Goal: Task Accomplishment & Management: Manage account settings

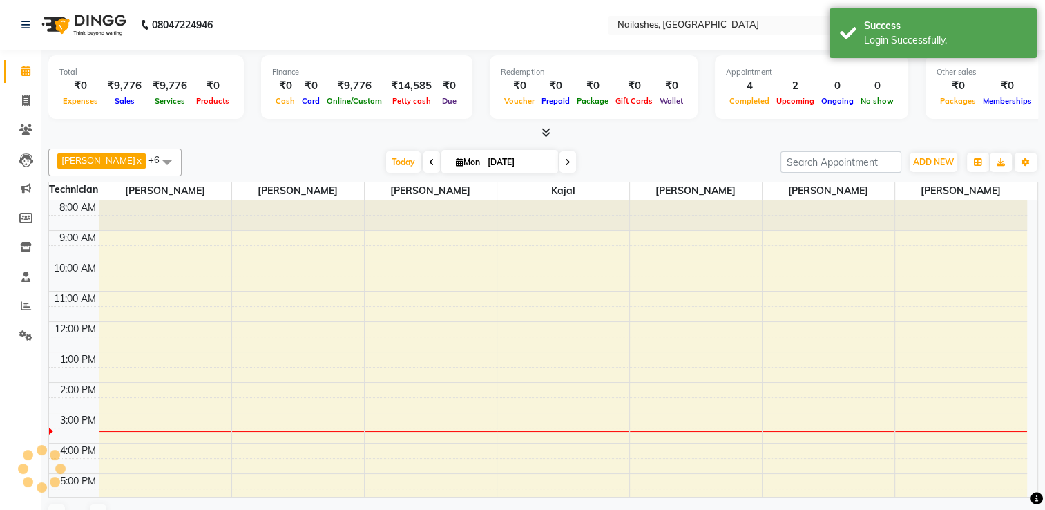
select select "en"
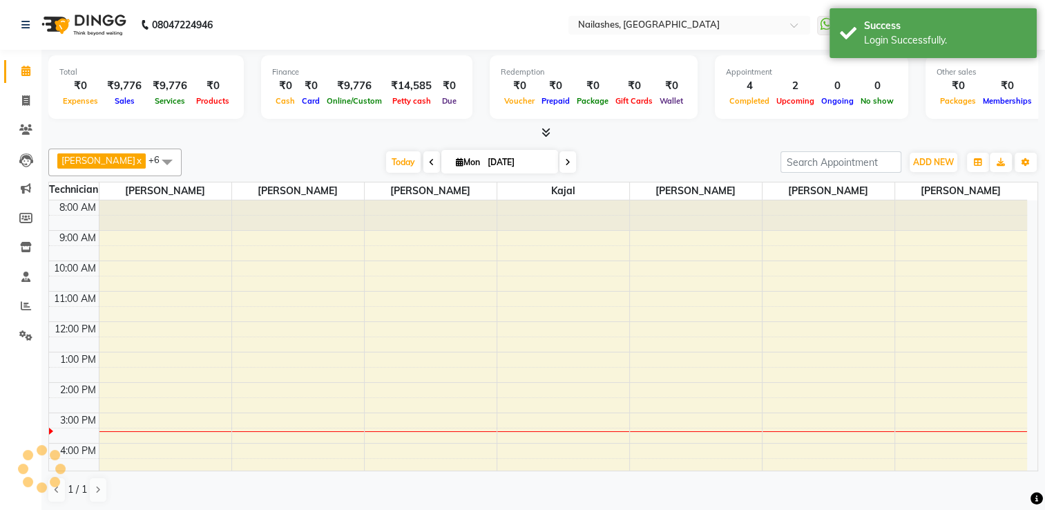
scroll to position [94, 0]
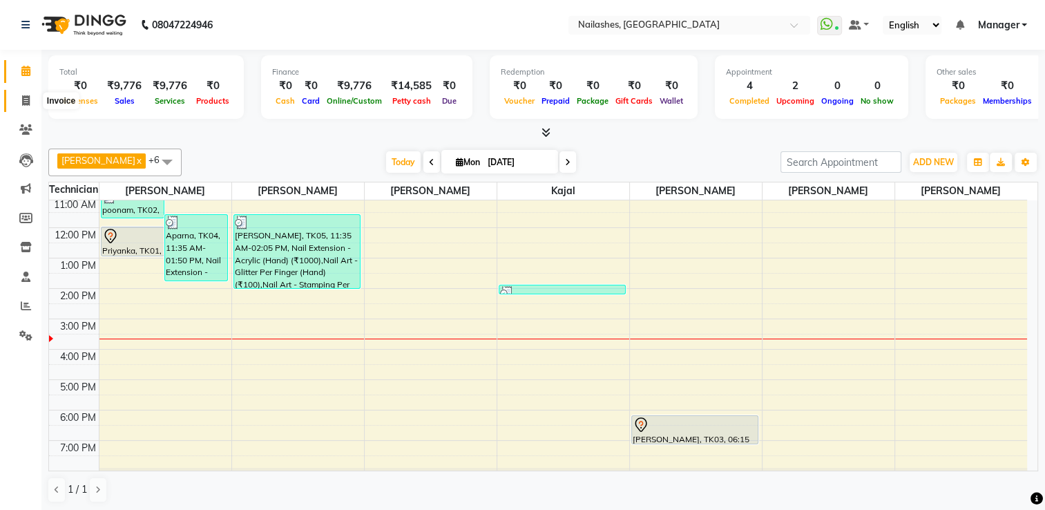
click at [25, 103] on icon at bounding box center [26, 100] width 8 height 10
select select "service"
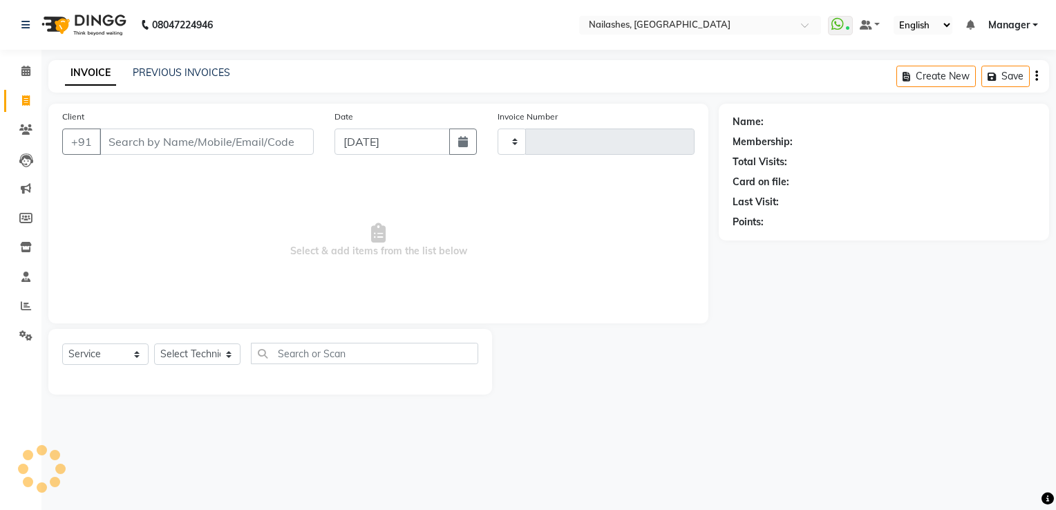
type input "1781"
select select "6579"
click at [193, 69] on link "PREVIOUS INVOICES" at bounding box center [181, 72] width 97 height 12
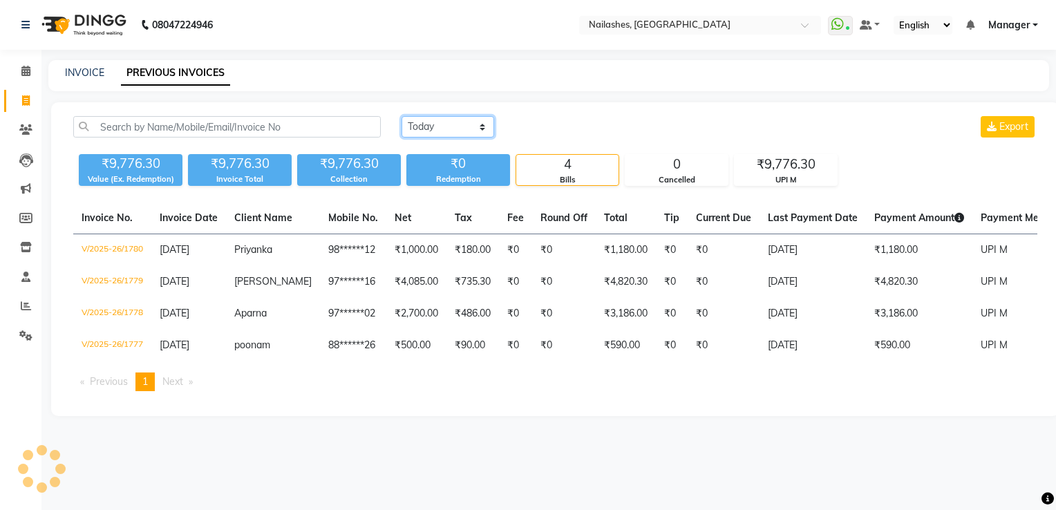
click at [419, 131] on select "[DATE] [DATE] Custom Range" at bounding box center [447, 126] width 93 height 21
select select "[DATE]"
click at [401, 116] on select "[DATE] [DATE] Custom Range" at bounding box center [447, 126] width 93 height 21
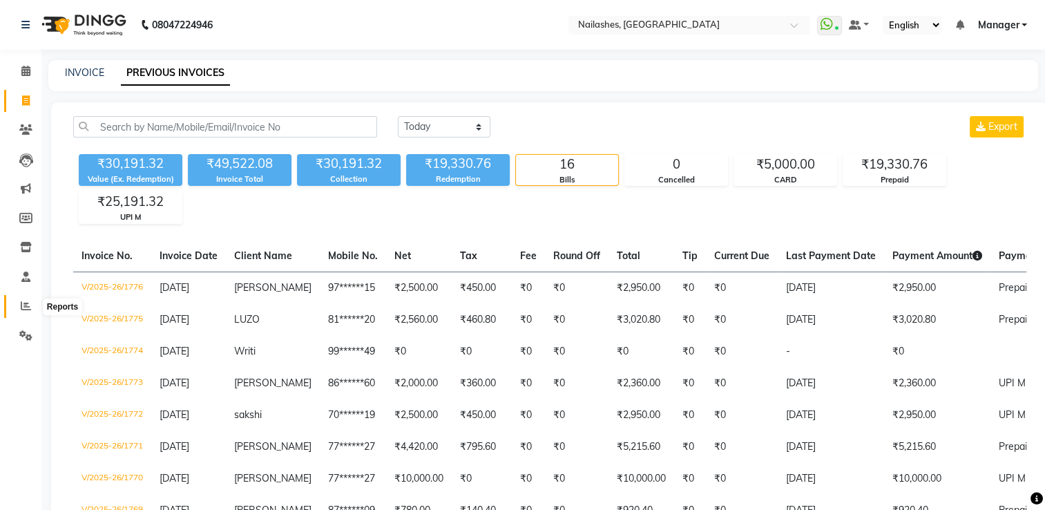
click at [23, 307] on icon at bounding box center [26, 306] width 10 height 10
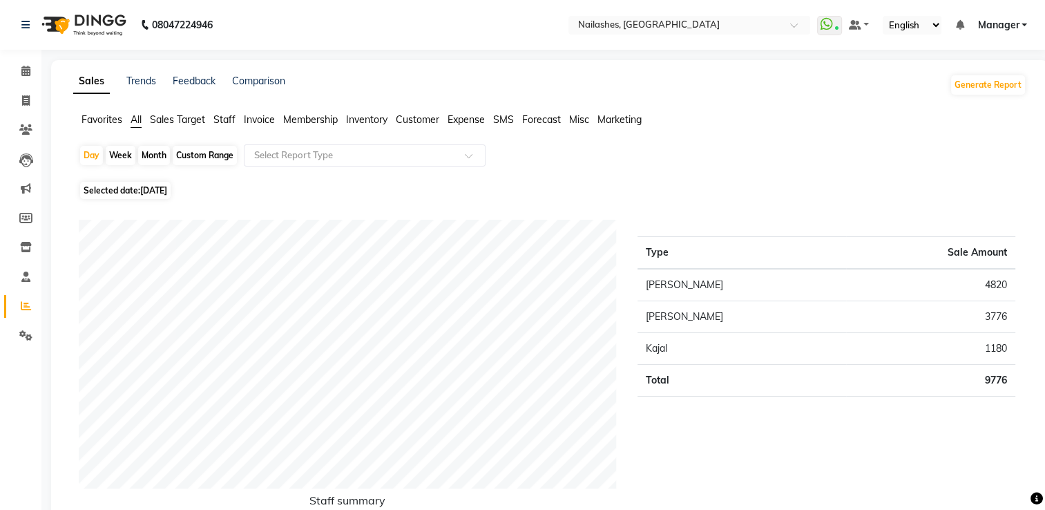
click at [229, 120] on span "Staff" at bounding box center [224, 119] width 22 height 12
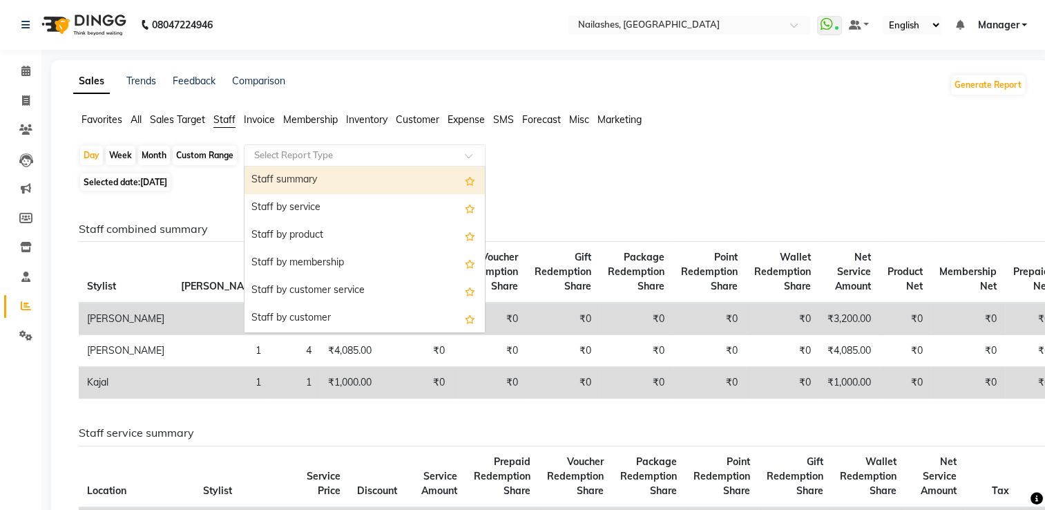
click at [286, 155] on input "text" at bounding box center [350, 156] width 199 height 14
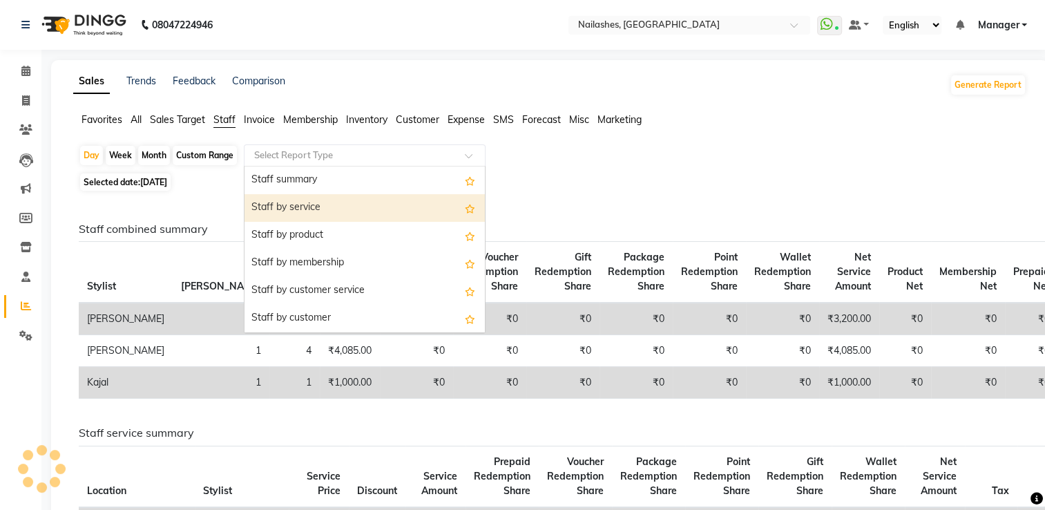
click at [301, 206] on div "Staff by service" at bounding box center [365, 208] width 240 height 28
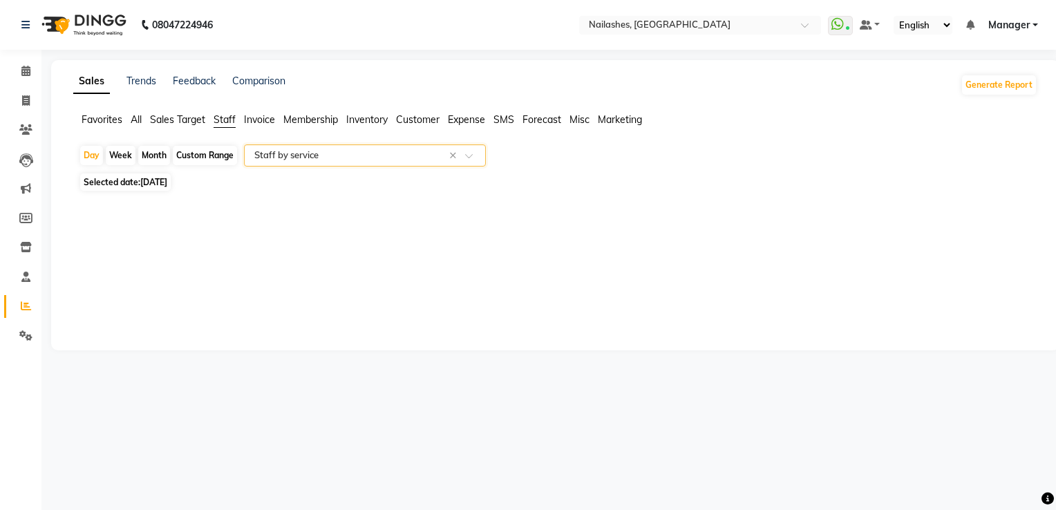
select select "csv"
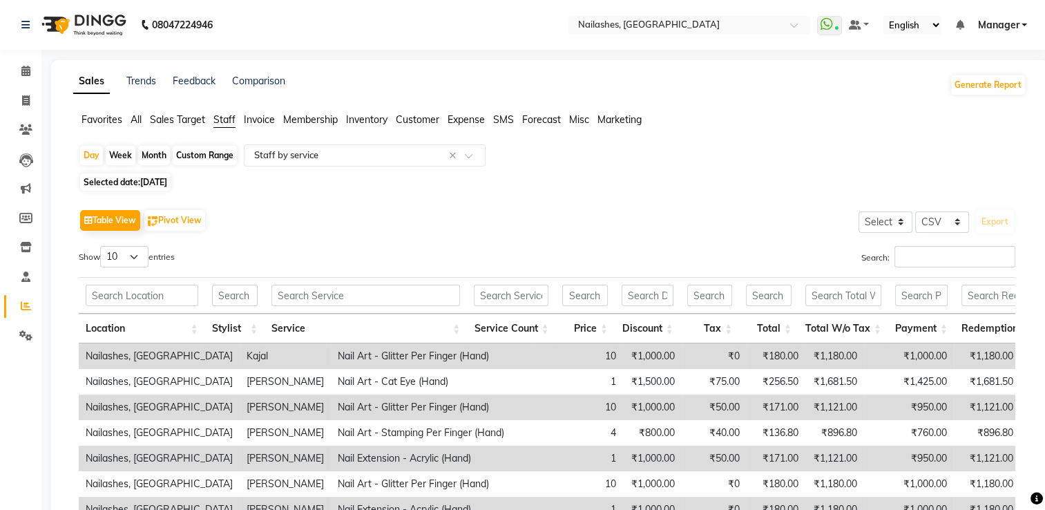
click at [167, 184] on span "[DATE]" at bounding box center [153, 182] width 27 height 10
select select "9"
select select "2025"
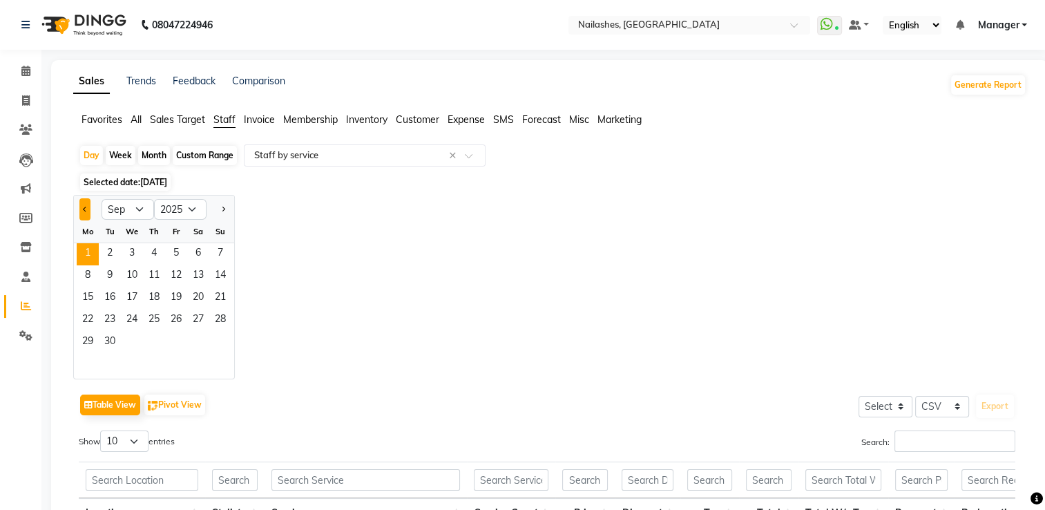
click at [85, 218] on button "Previous month" at bounding box center [84, 209] width 11 height 22
select select "8"
click at [224, 348] on span "31" at bounding box center [220, 343] width 22 height 22
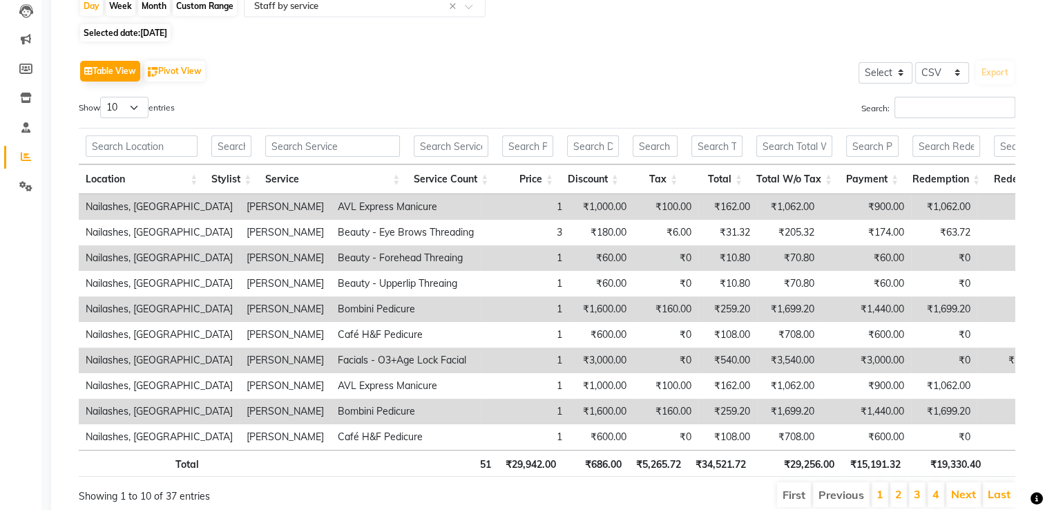
scroll to position [196, 0]
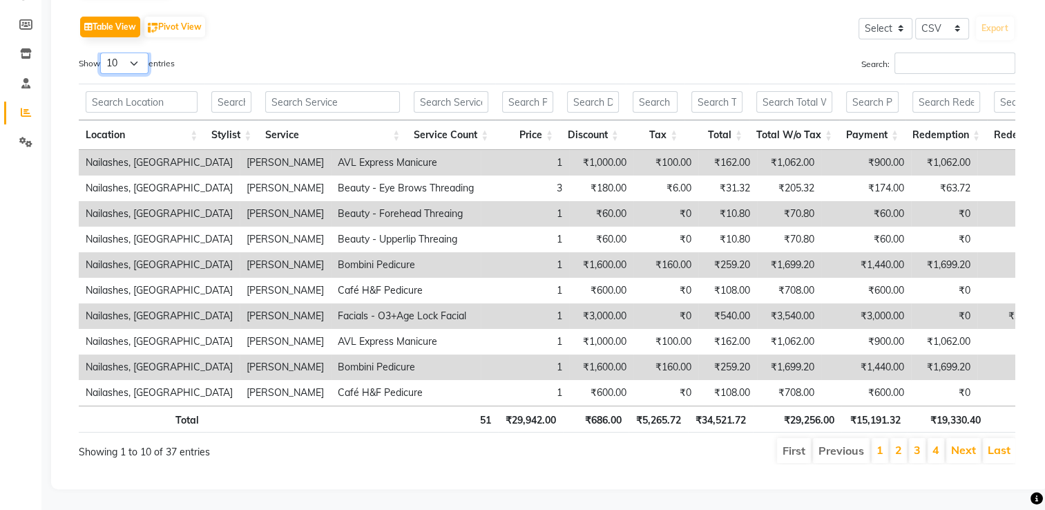
click at [137, 59] on select "10 25 50 100" at bounding box center [124, 63] width 48 height 21
select select "50"
click at [102, 53] on select "10 25 50 100" at bounding box center [124, 63] width 48 height 21
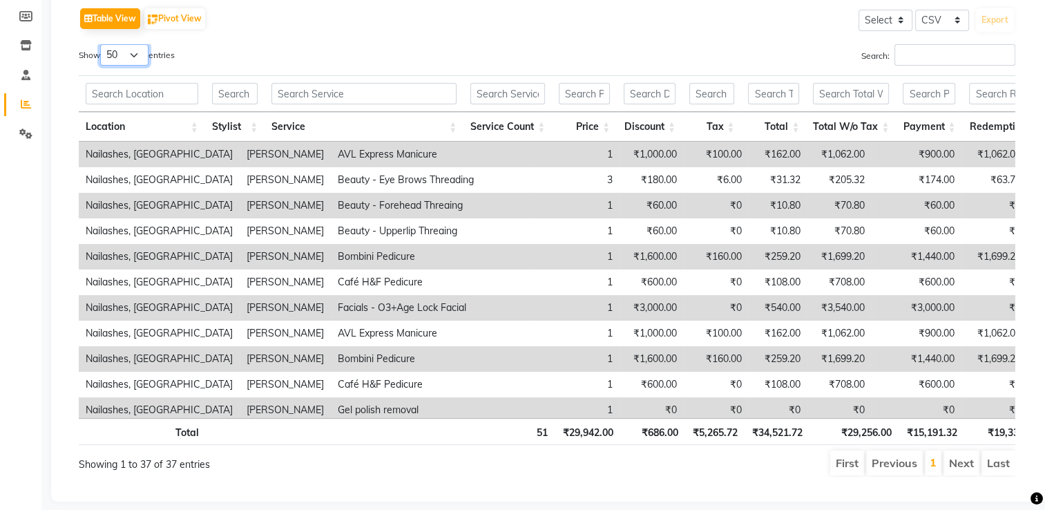
scroll to position [201, 0]
click at [23, 137] on icon at bounding box center [25, 134] width 13 height 10
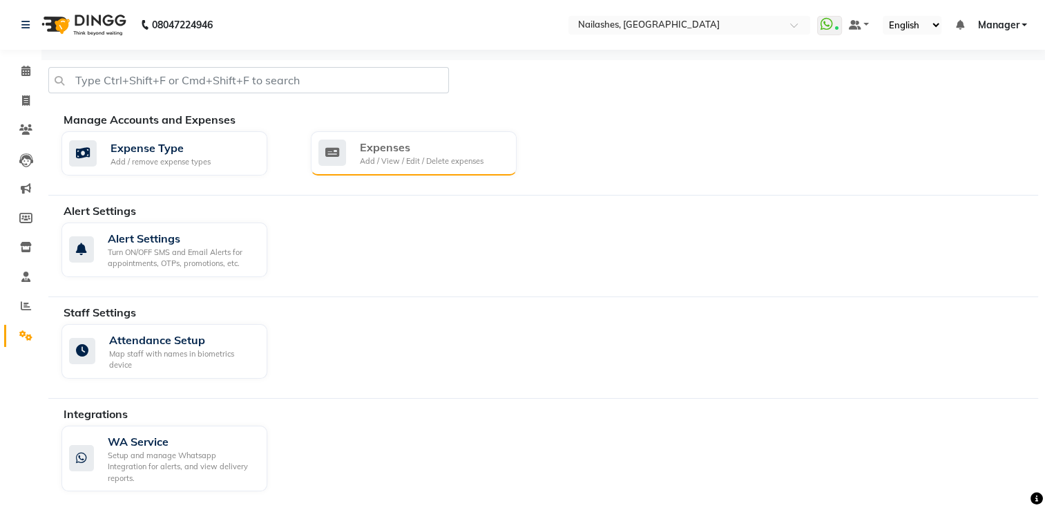
click at [394, 150] on div "Expenses" at bounding box center [422, 147] width 124 height 17
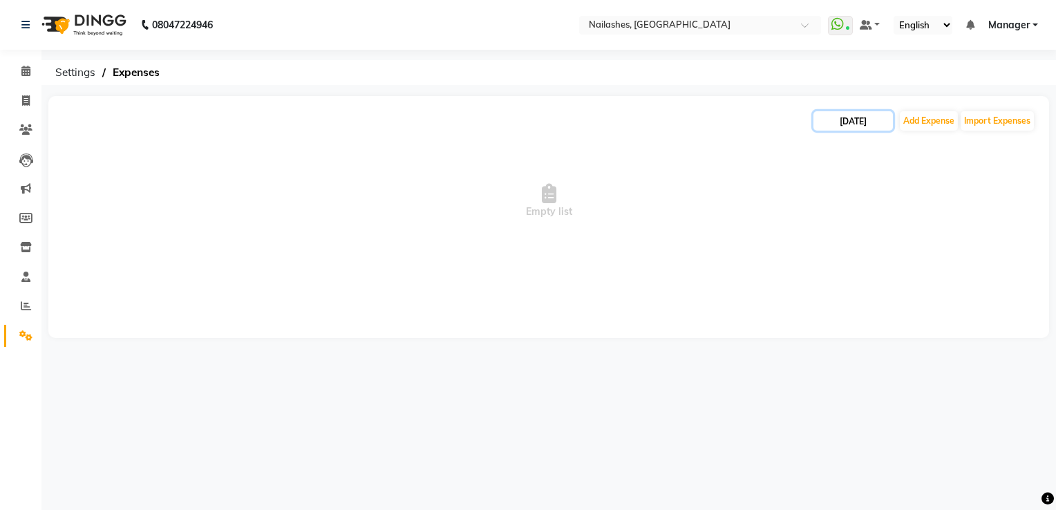
click at [854, 120] on input "[DATE]" at bounding box center [852, 120] width 79 height 19
select select "9"
select select "2025"
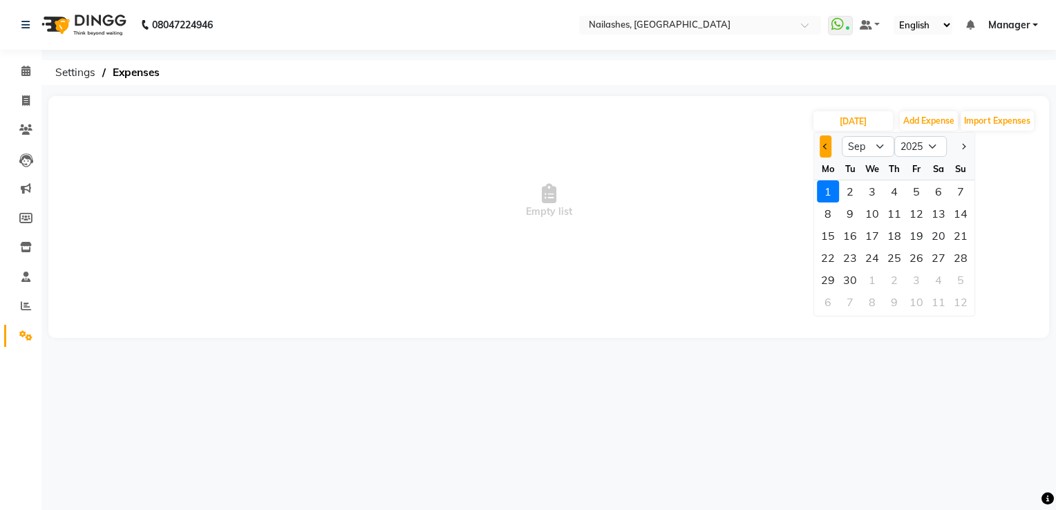
click at [822, 153] on button "Previous month" at bounding box center [825, 146] width 12 height 22
select select "8"
click at [960, 276] on div "31" at bounding box center [960, 280] width 22 height 22
type input "[DATE]"
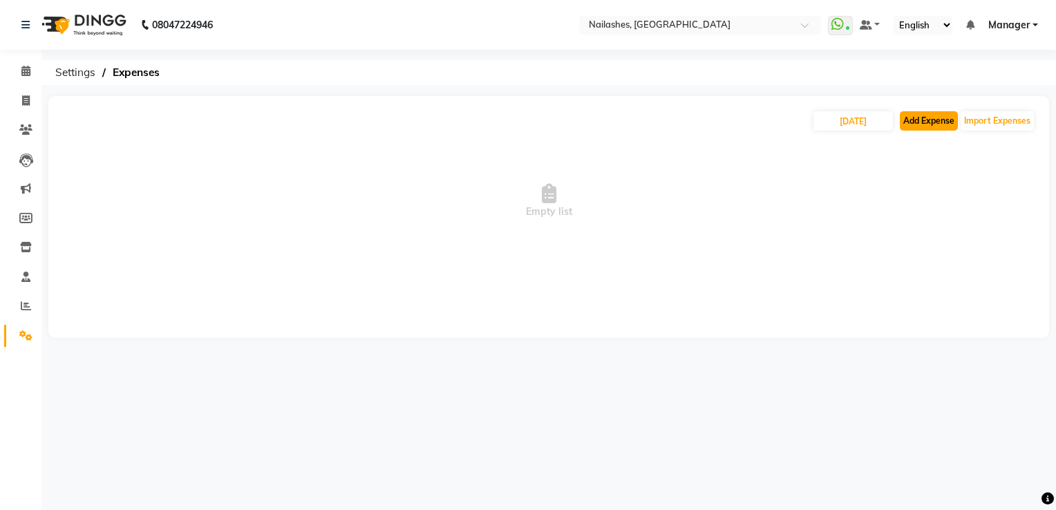
click at [924, 126] on button "Add Expense" at bounding box center [928, 120] width 58 height 19
select select "1"
select select "5612"
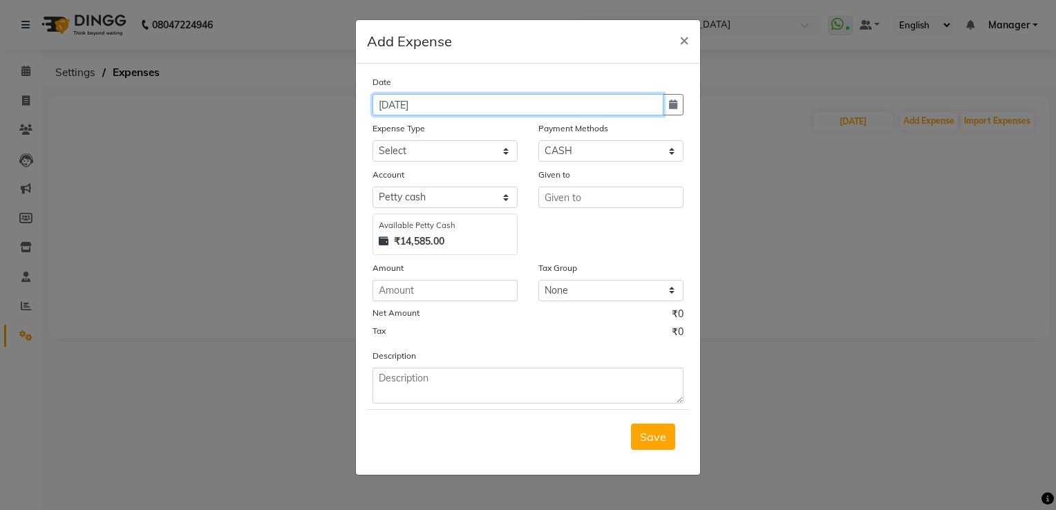
click at [406, 105] on input "[DATE]" at bounding box center [517, 104] width 291 height 21
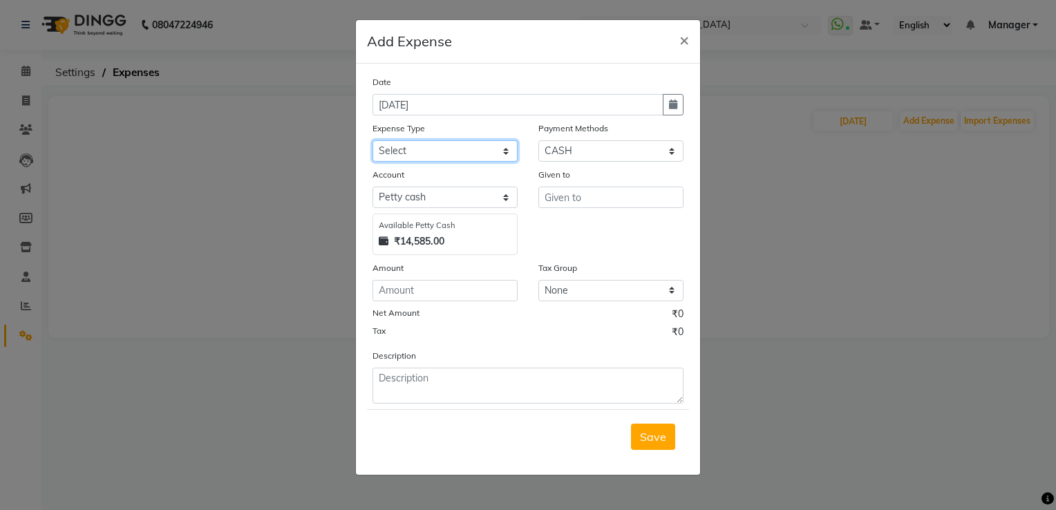
type input "[DATE]"
click at [417, 151] on select "Select acetone Advance Salary bank deposite BBMP Beauty products Bed charges BI…" at bounding box center [444, 150] width 145 height 21
select select "20308"
click at [372, 142] on select "Select acetone Advance Salary bank deposite BBMP Beauty products Bed charges BI…" at bounding box center [444, 150] width 145 height 21
click at [555, 198] on input "text" at bounding box center [610, 197] width 145 height 21
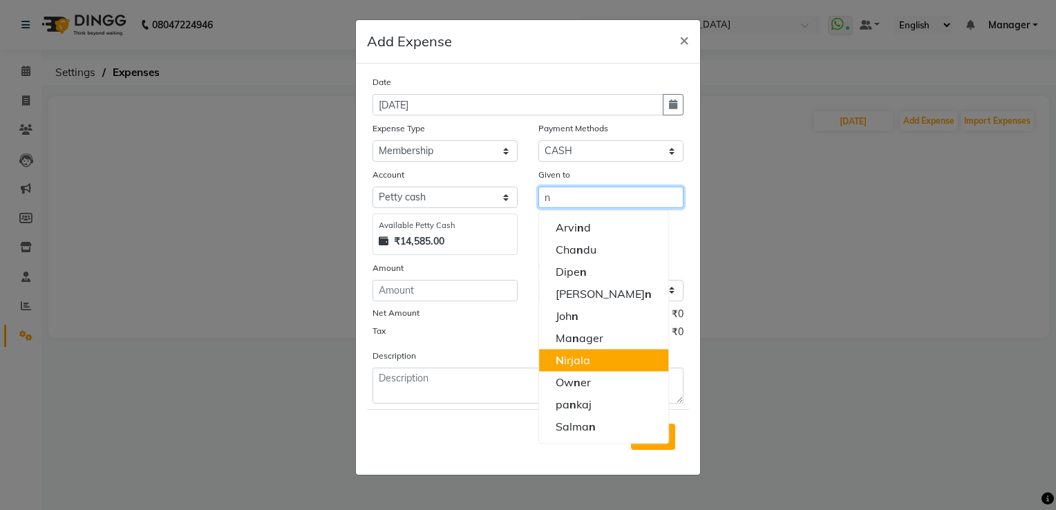
click at [583, 362] on ngb-highlight "N irjala" at bounding box center [572, 360] width 35 height 14
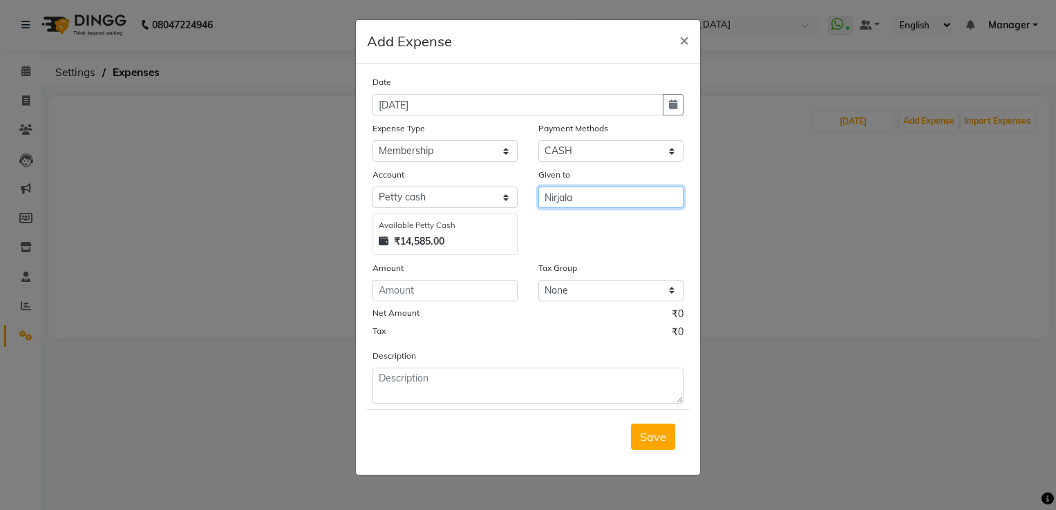
type input "Nirjala"
click at [432, 296] on input "number" at bounding box center [444, 290] width 145 height 21
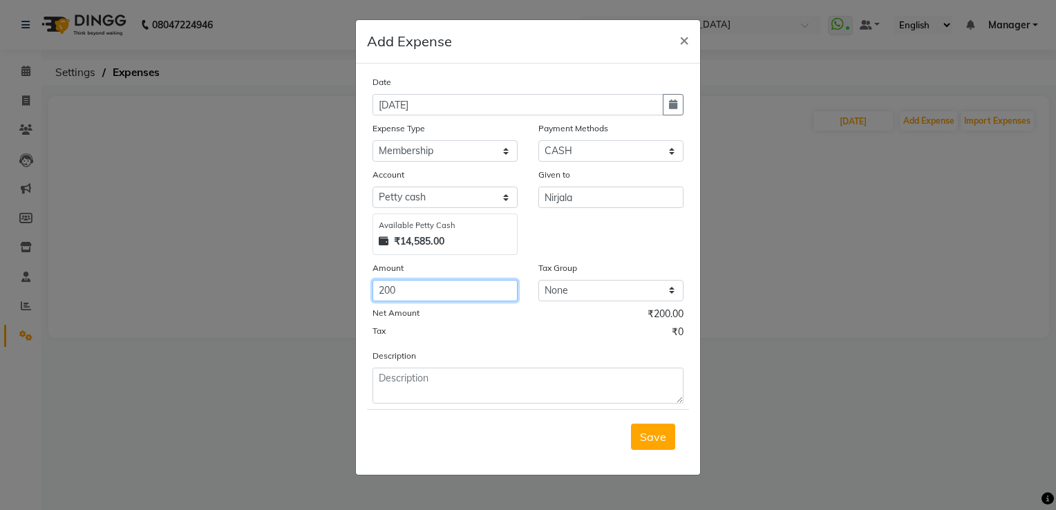
type input "200"
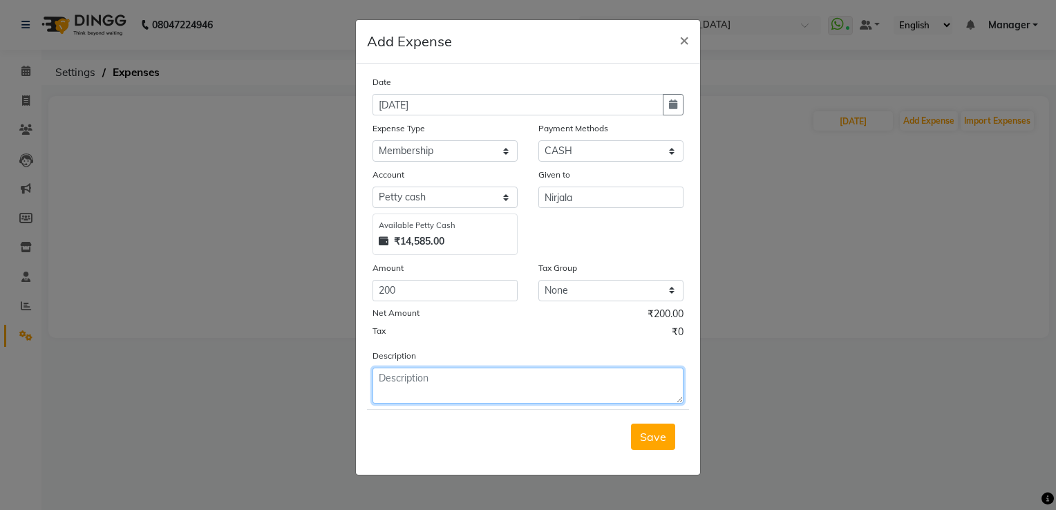
click at [384, 382] on textarea at bounding box center [527, 386] width 311 height 36
type textarea "10k membership nirjala=200"
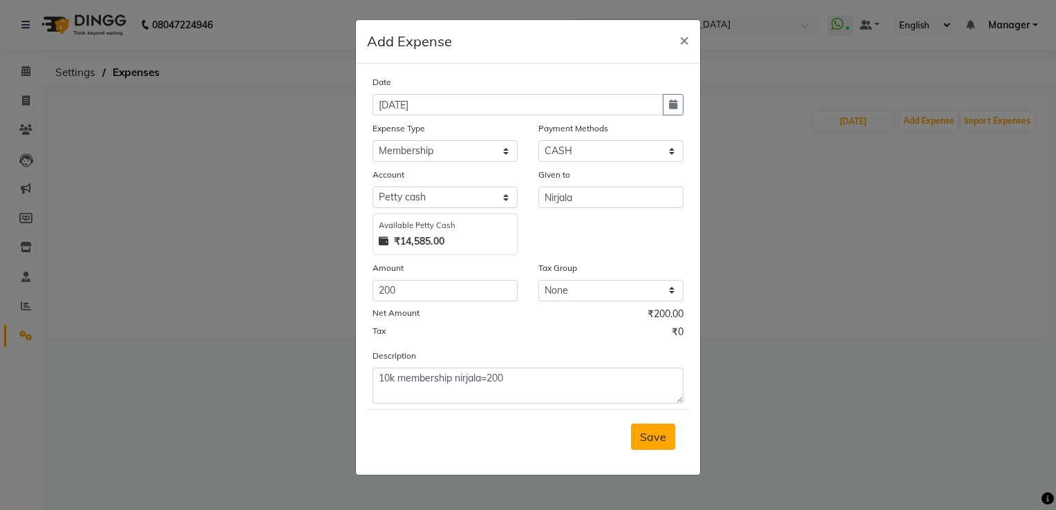
click at [647, 438] on span "Save" at bounding box center [653, 437] width 26 height 14
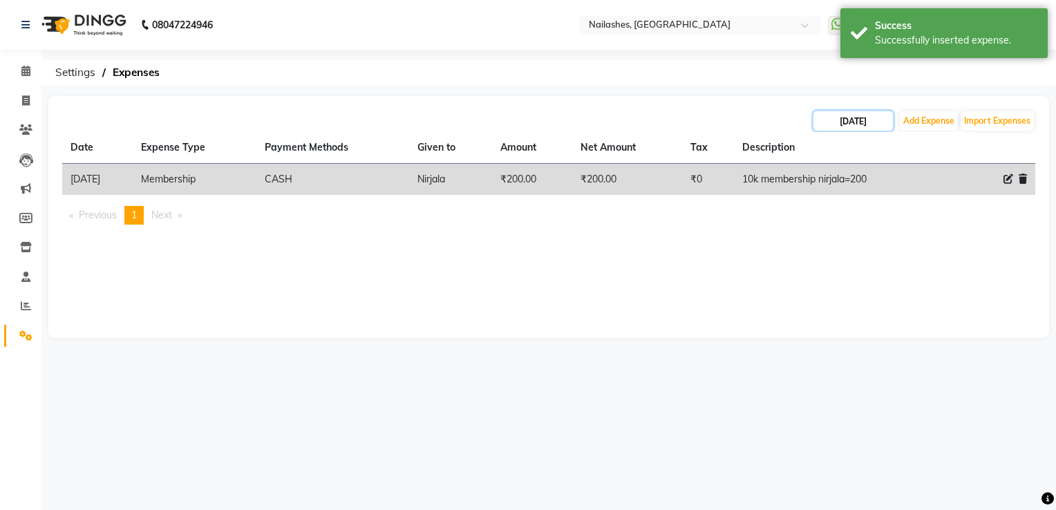
click at [866, 117] on input "[DATE]" at bounding box center [852, 120] width 79 height 19
select select "8"
select select "2025"
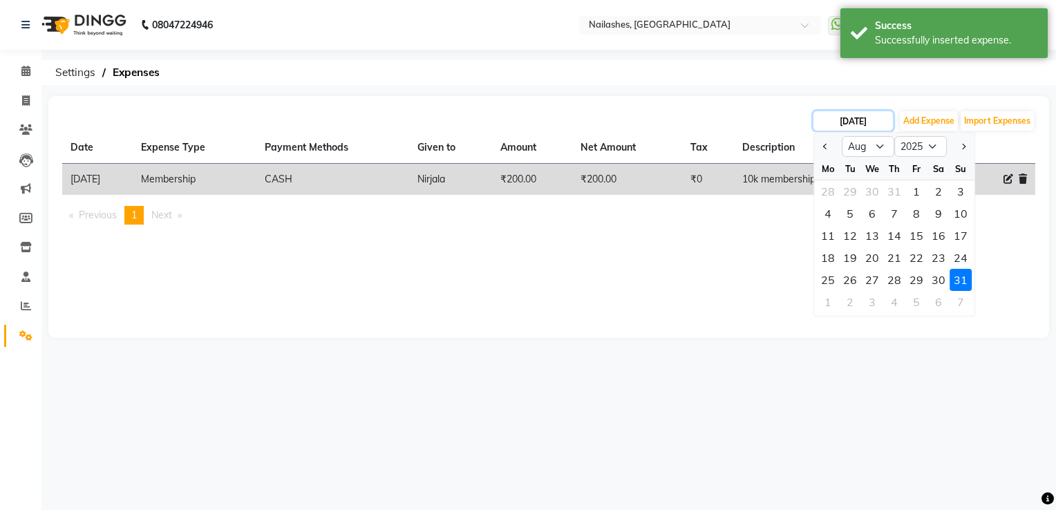
click at [866, 117] on input "[DATE]" at bounding box center [852, 120] width 79 height 19
click at [935, 121] on button "Add Expense" at bounding box center [928, 120] width 58 height 19
select select "1"
select select "5612"
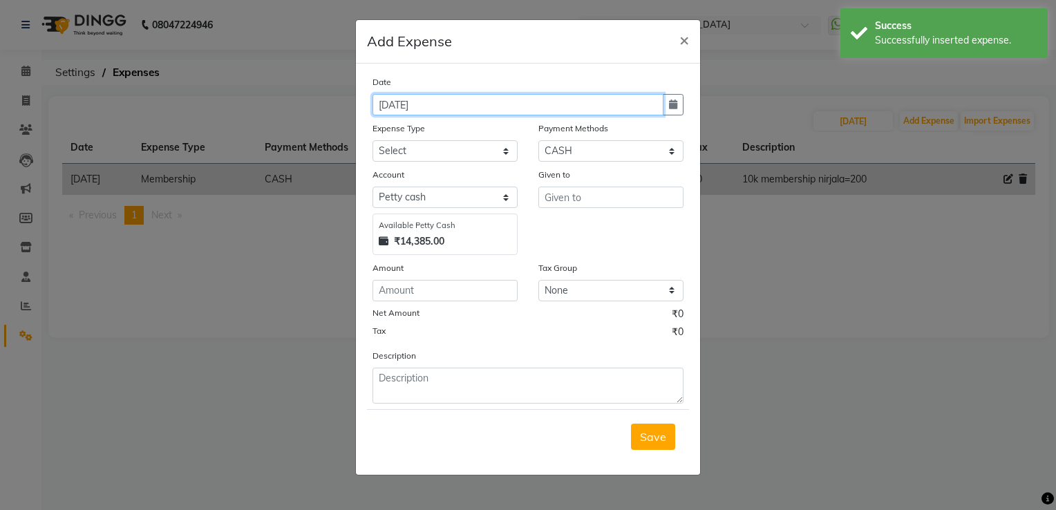
click at [404, 104] on input "[DATE]" at bounding box center [517, 104] width 291 height 21
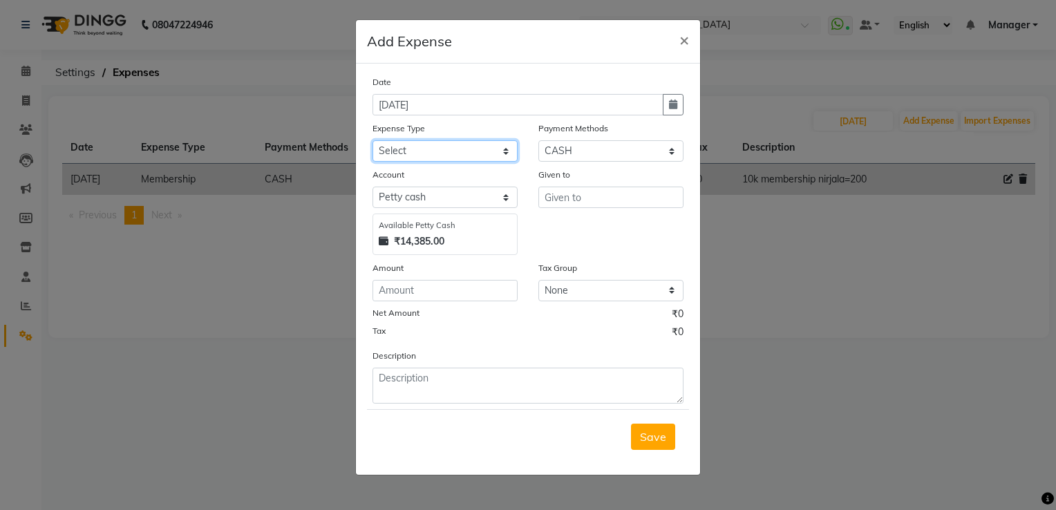
type input "[DATE]"
click at [399, 152] on select "Select acetone Advance Salary bank deposite BBMP Beauty products Bed charges BI…" at bounding box center [444, 150] width 145 height 21
select select "20308"
click at [372, 142] on select "Select acetone Advance Salary bank deposite BBMP Beauty products Bed charges BI…" at bounding box center [444, 150] width 145 height 21
click at [414, 294] on input "number" at bounding box center [444, 290] width 145 height 21
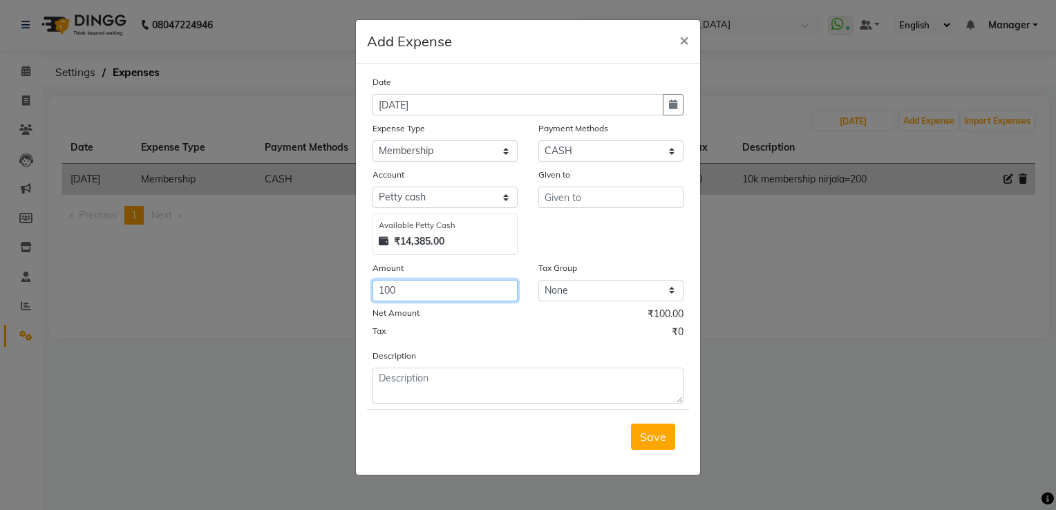
type input "100"
click at [564, 198] on input "text" at bounding box center [610, 197] width 145 height 21
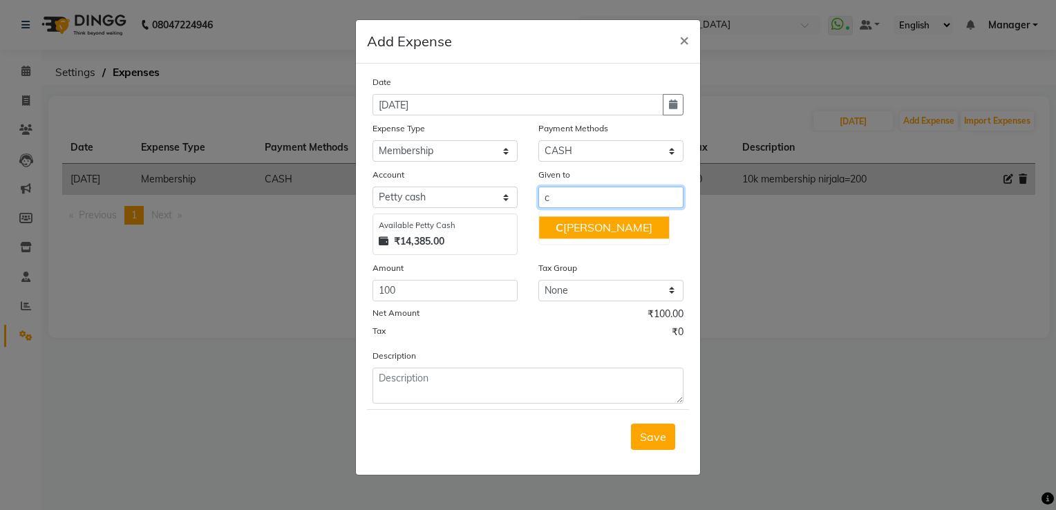
click at [569, 234] on ngb-highlight "C [PERSON_NAME]" at bounding box center [603, 227] width 97 height 14
type input "Chandu"
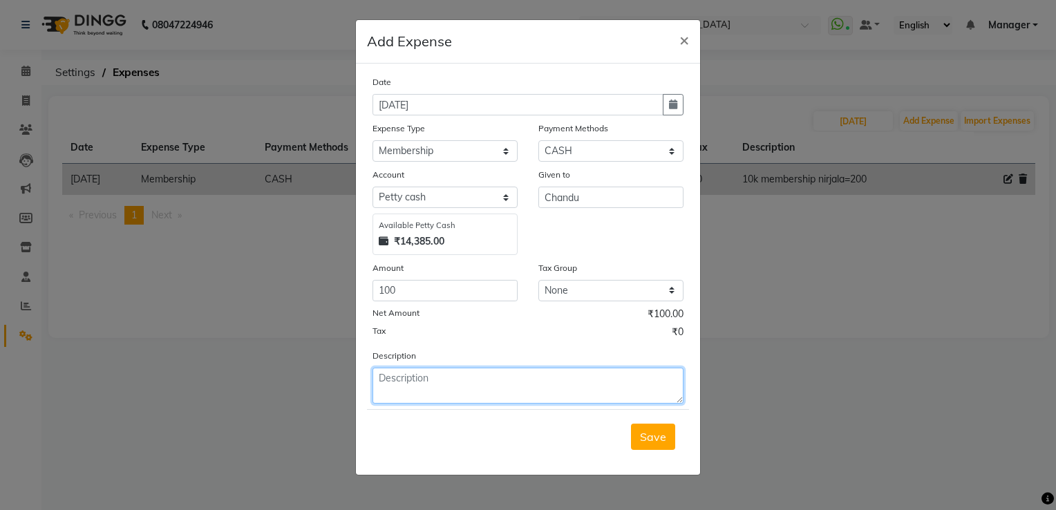
click at [401, 377] on textarea at bounding box center [527, 386] width 311 height 36
type textarea "5k membership [PERSON_NAME]=100"
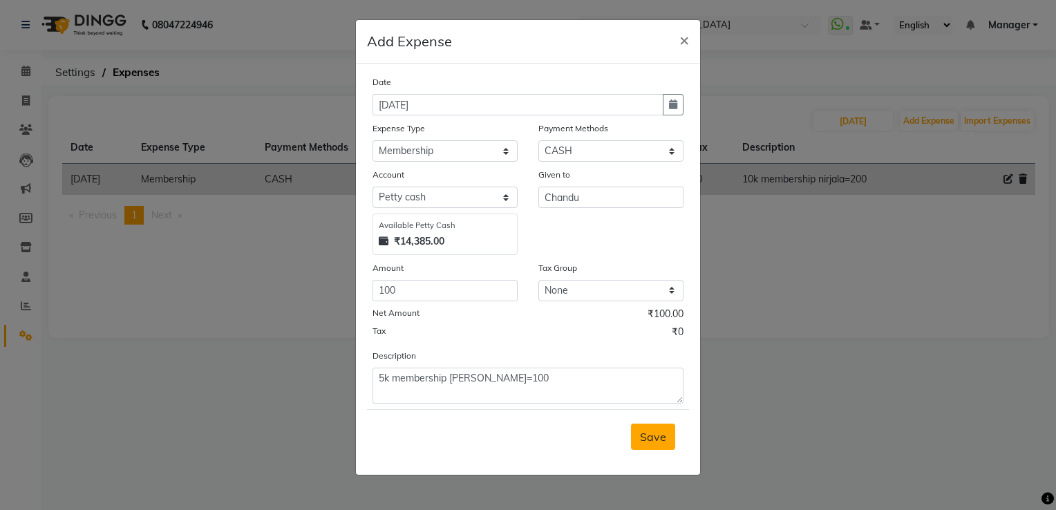
click at [649, 440] on span "Save" at bounding box center [653, 437] width 26 height 14
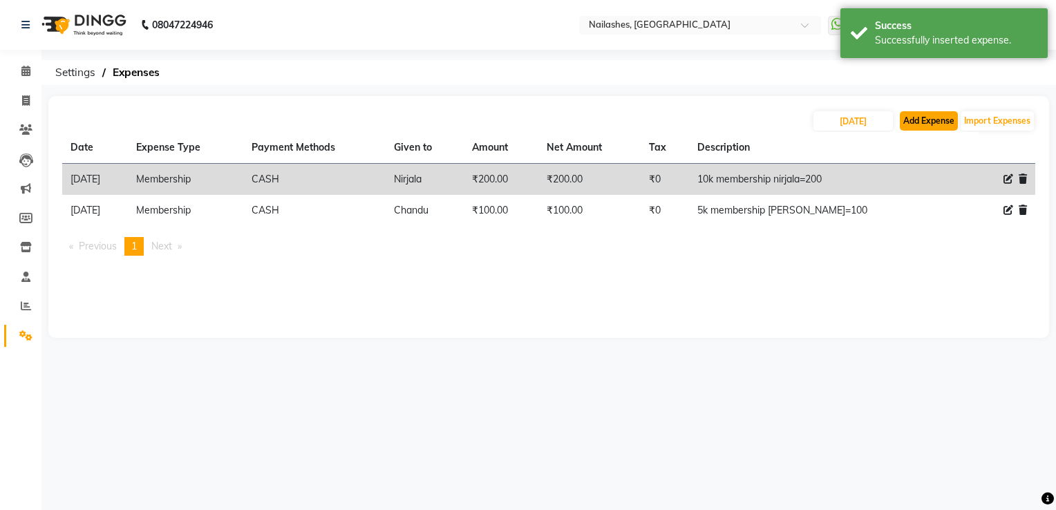
click at [917, 125] on button "Add Expense" at bounding box center [928, 120] width 58 height 19
select select "1"
select select "5612"
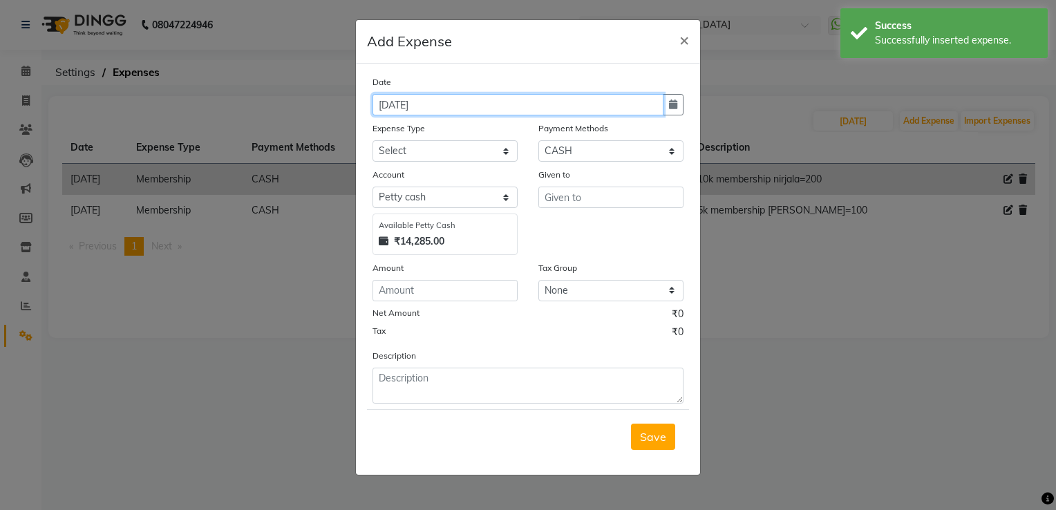
click at [405, 104] on input "[DATE]" at bounding box center [517, 104] width 291 height 21
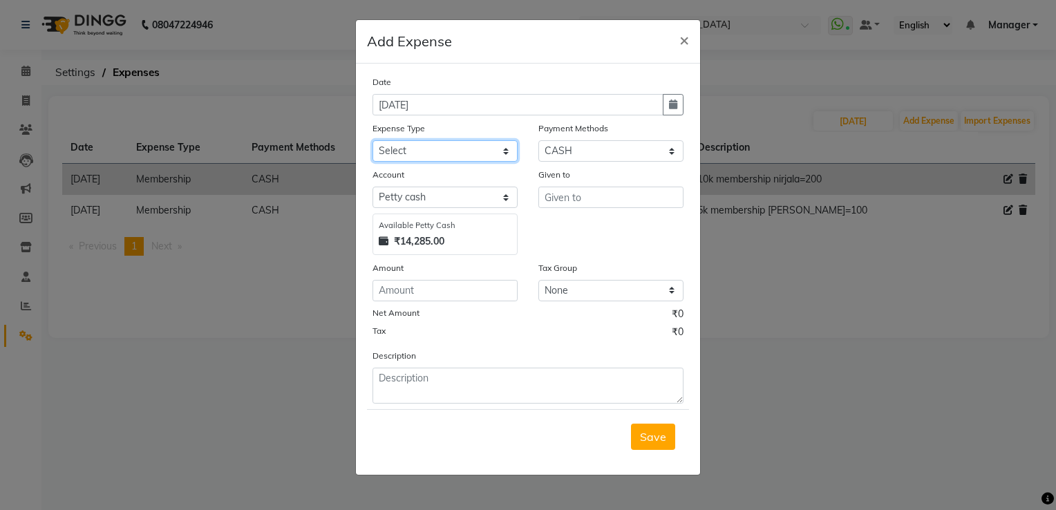
type input "[DATE]"
click at [412, 158] on select "Select acetone Advance Salary bank deposite BBMP Beauty products Bed charges BI…" at bounding box center [444, 150] width 145 height 21
select select "20307"
click at [372, 142] on select "Select acetone Advance Salary bank deposite BBMP Beauty products Bed charges BI…" at bounding box center [444, 150] width 145 height 21
click at [600, 203] on input "text" at bounding box center [610, 197] width 145 height 21
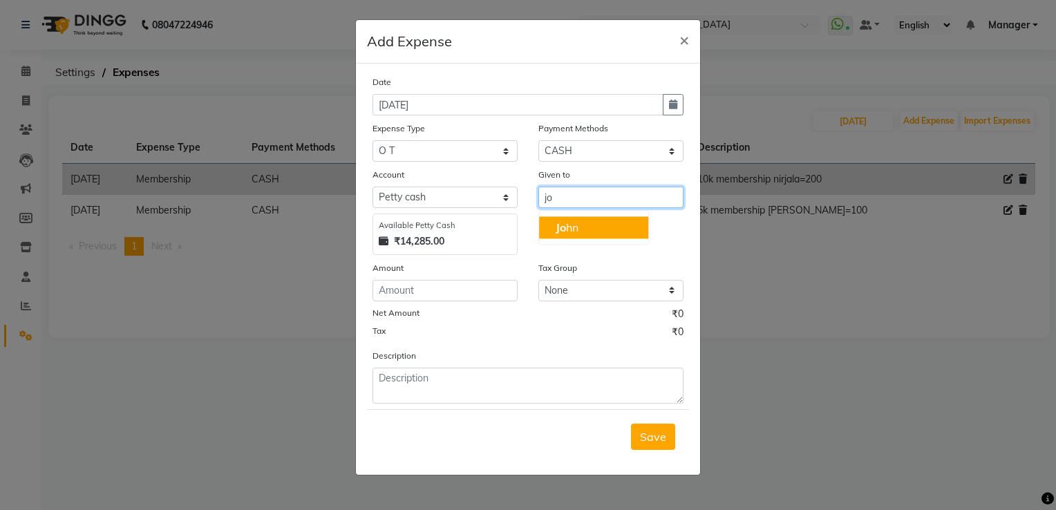
click at [608, 224] on button "[PERSON_NAME]" at bounding box center [593, 227] width 109 height 22
type input "[PERSON_NAME]"
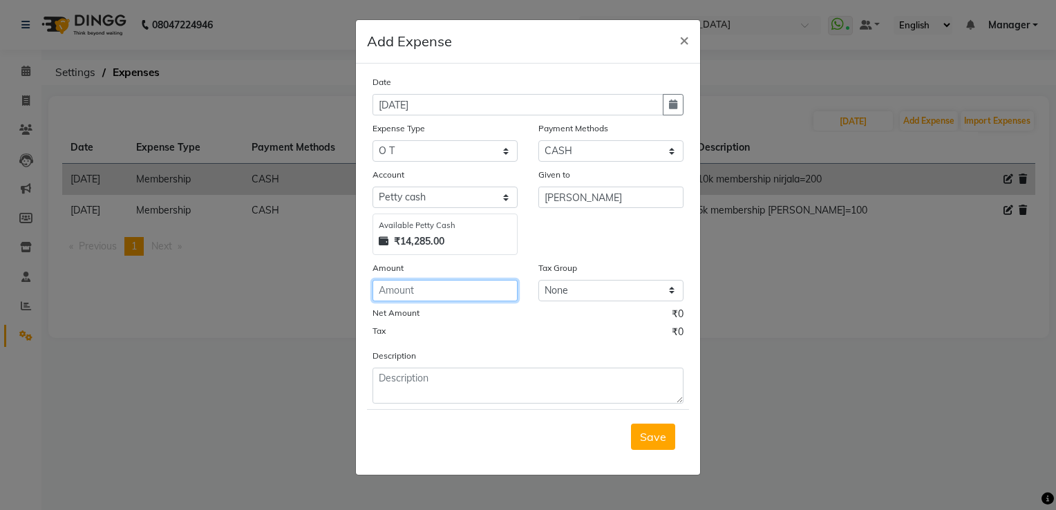
click at [428, 289] on input "number" at bounding box center [444, 290] width 145 height 21
type input "100"
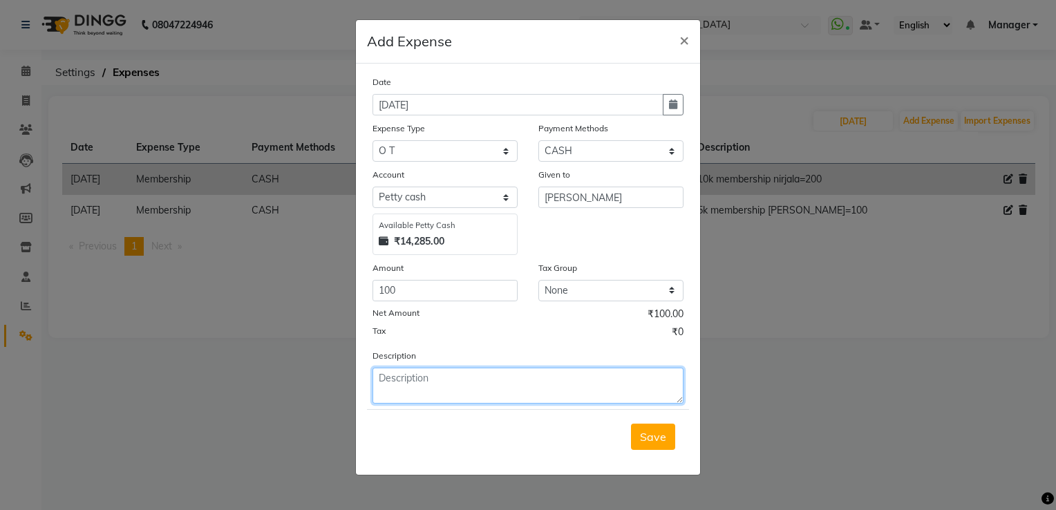
click at [426, 383] on textarea at bounding box center [527, 386] width 311 height 36
type textarea "[PERSON_NAME] 1 hr ot=100"
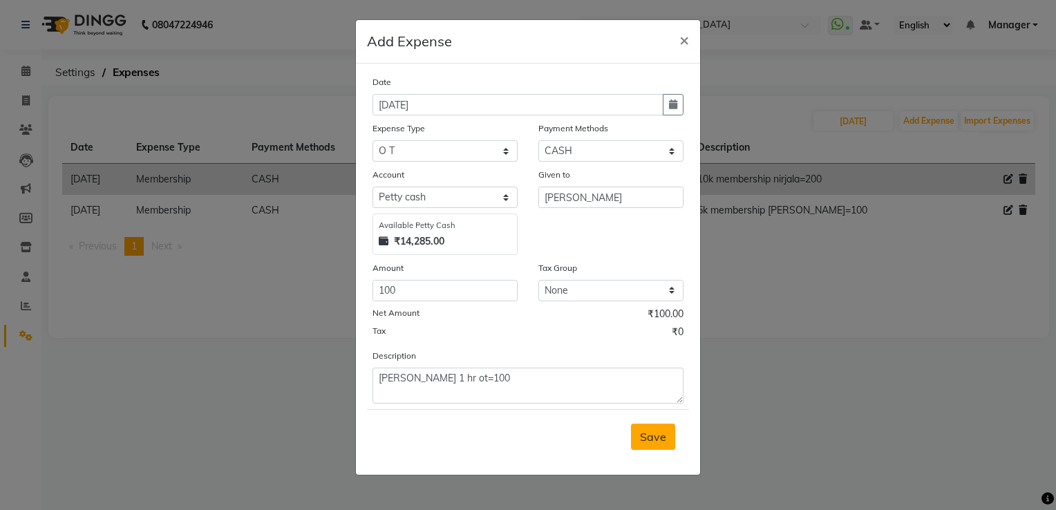
click at [641, 448] on button "Save" at bounding box center [653, 436] width 44 height 26
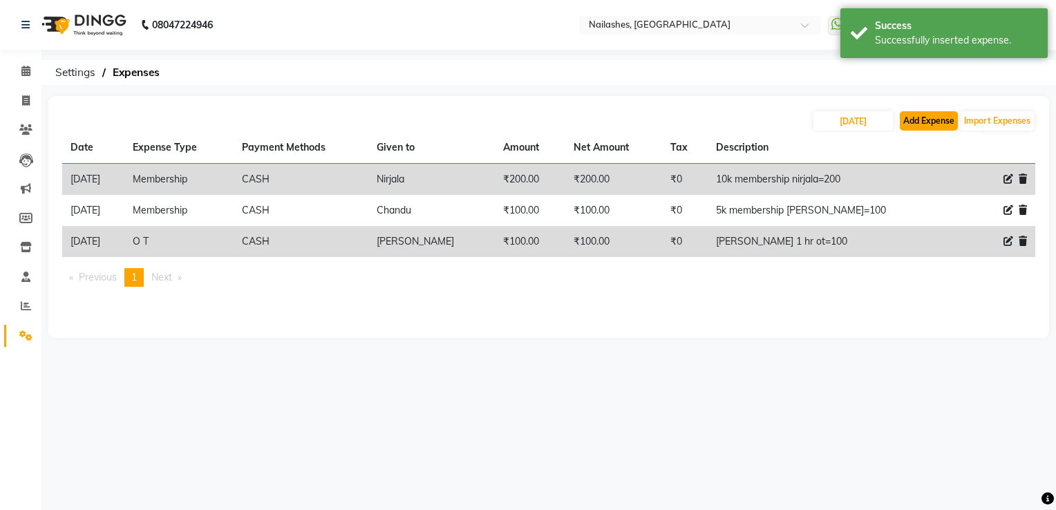
click at [928, 117] on button "Add Expense" at bounding box center [928, 120] width 58 height 19
select select "1"
select select "5612"
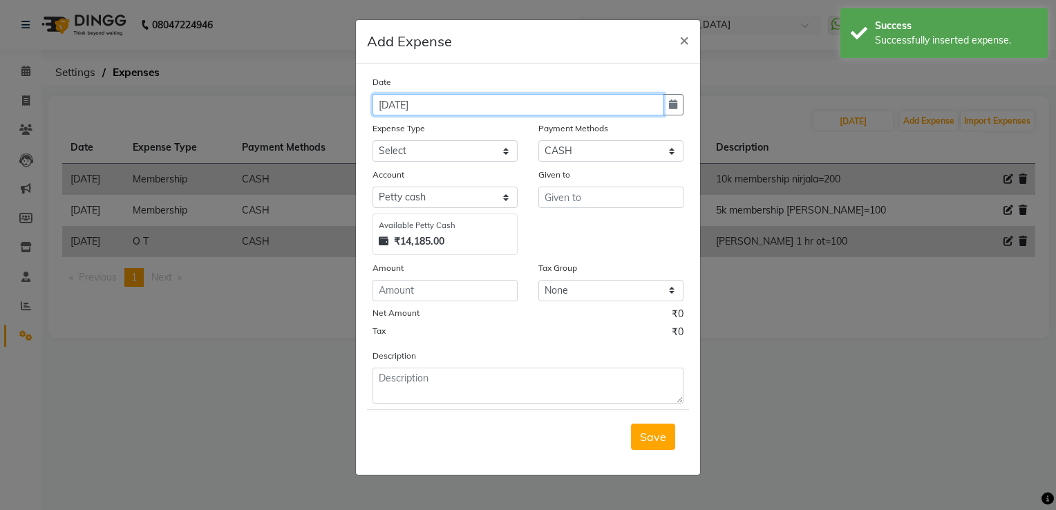
click at [406, 104] on input "[DATE]" at bounding box center [517, 104] width 291 height 21
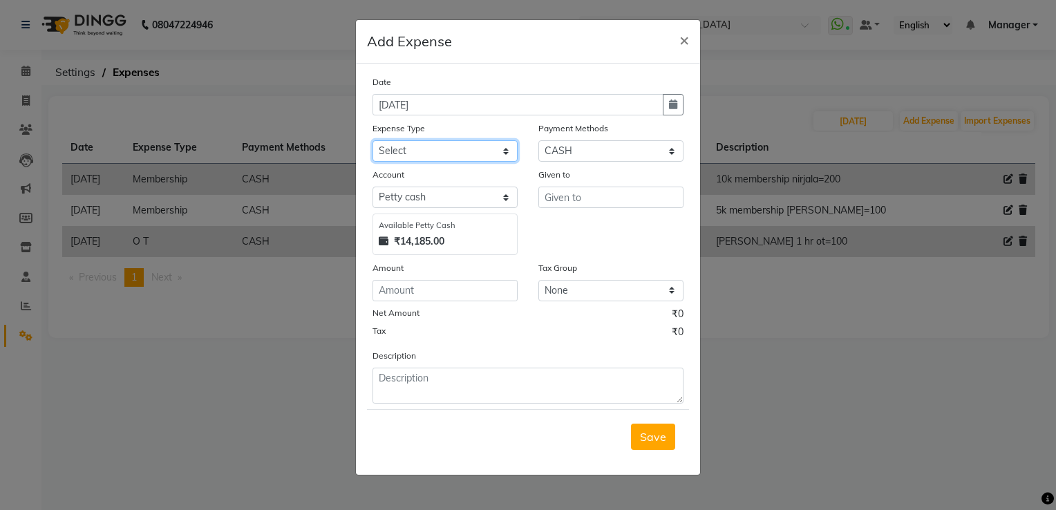
type input "[DATE]"
click at [409, 153] on select "Select acetone Advance Salary bank deposite BBMP Beauty products Bed charges BI…" at bounding box center [444, 150] width 145 height 21
select select "20307"
click at [372, 142] on select "Select acetone Advance Salary bank deposite BBMP Beauty products Bed charges BI…" at bounding box center [444, 150] width 145 height 21
click at [621, 198] on input "text" at bounding box center [610, 197] width 145 height 21
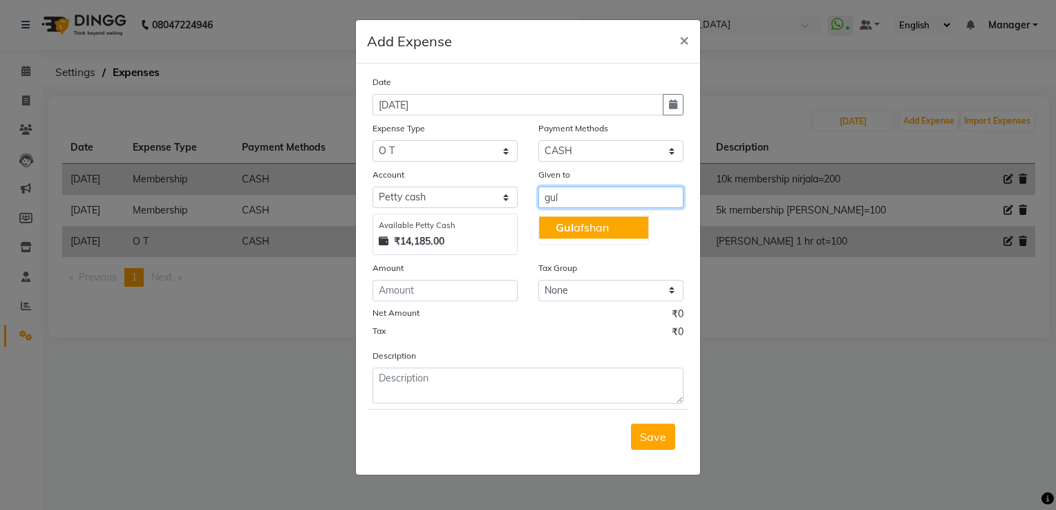
click at [622, 218] on button "Gul afshan" at bounding box center [593, 227] width 109 height 22
type input "[PERSON_NAME]"
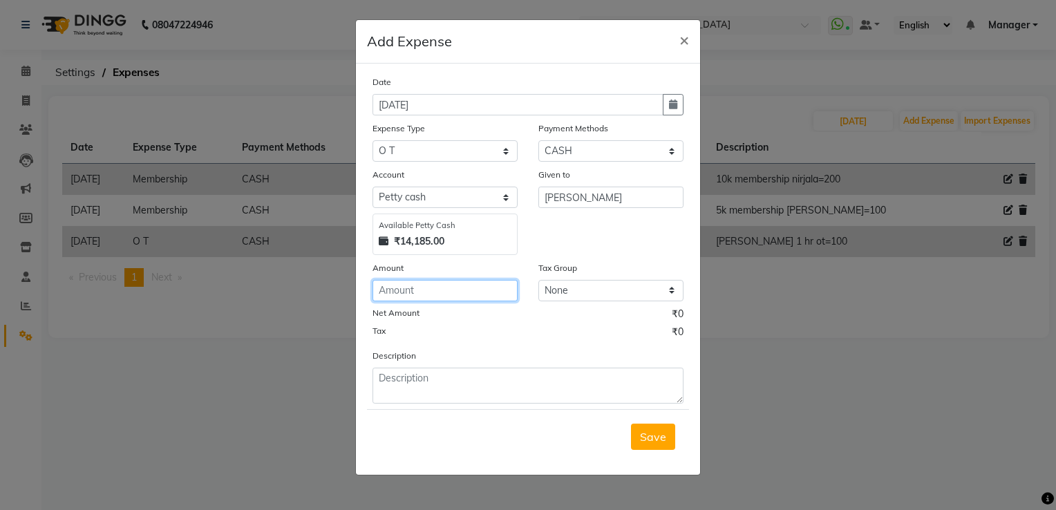
click at [421, 297] on input "number" at bounding box center [444, 290] width 145 height 21
type input "100"
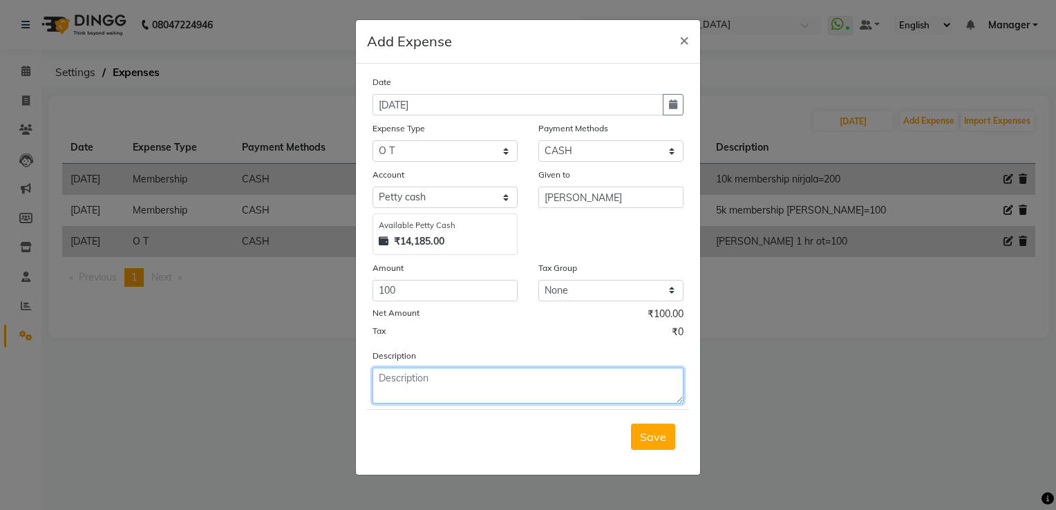
click at [394, 387] on textarea at bounding box center [527, 386] width 311 height 36
type textarea "[PERSON_NAME] 1hr ot=100"
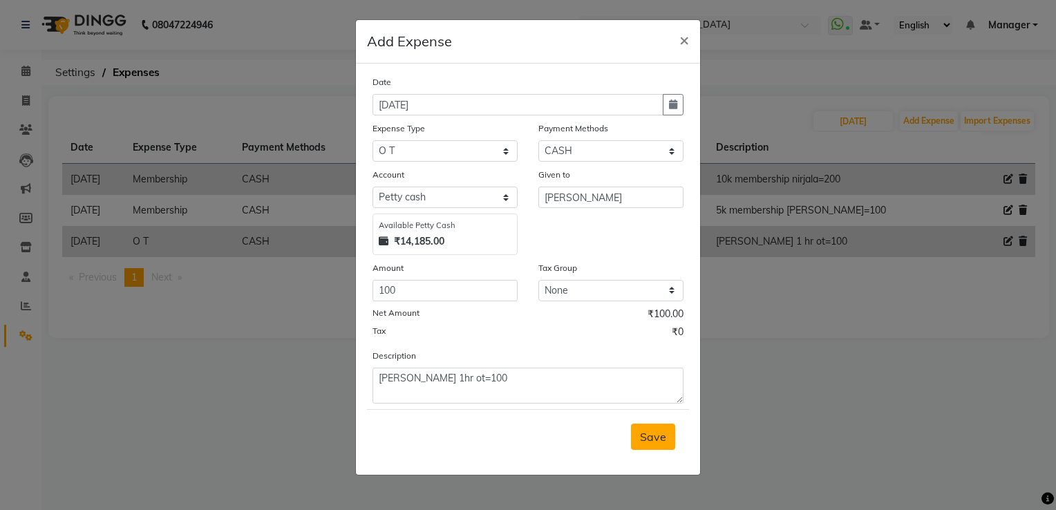
click at [645, 446] on button "Save" at bounding box center [653, 436] width 44 height 26
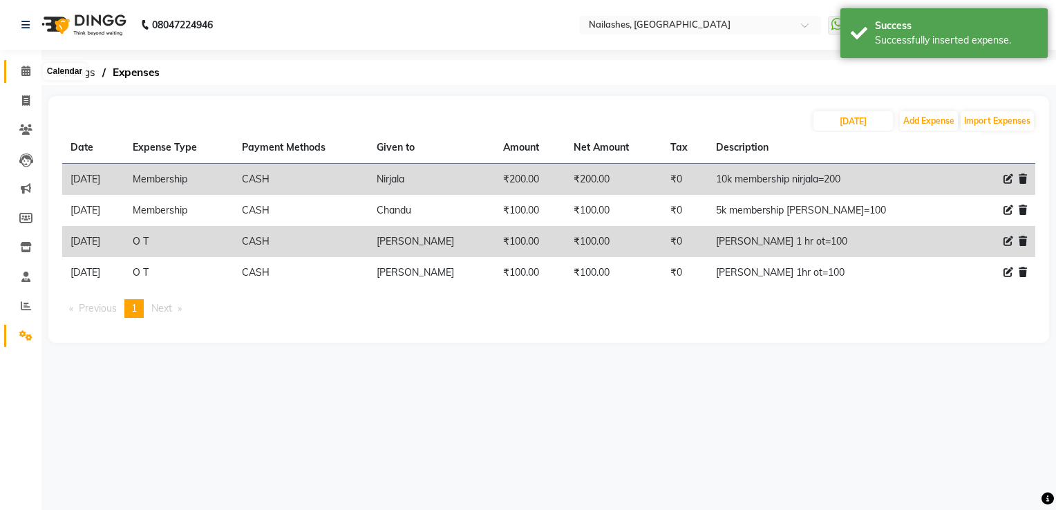
click at [23, 72] on icon at bounding box center [25, 71] width 9 height 10
